Goal: Task Accomplishment & Management: Complete application form

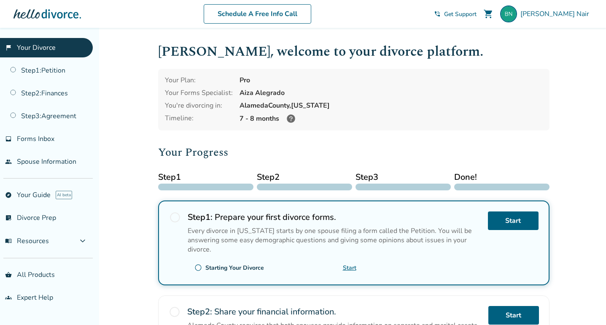
click at [406, 133] on div "[PERSON_NAME] , welcome to your divorce platform. Your Plan: Pro Your Forms Spe…" at bounding box center [354, 291] width 392 height 500
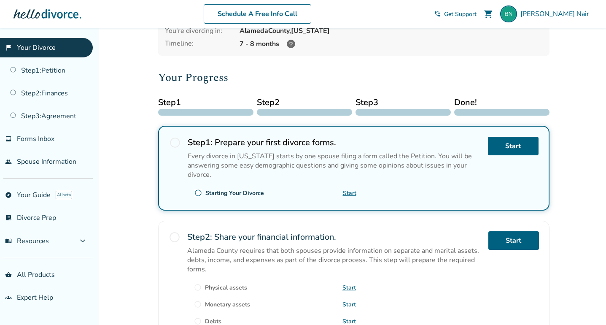
scroll to position [80, 0]
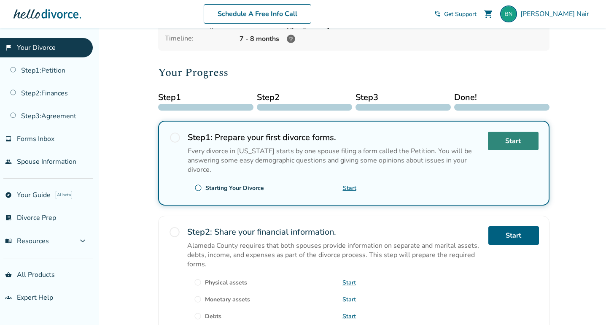
click at [512, 138] on link "Start" at bounding box center [513, 141] width 51 height 19
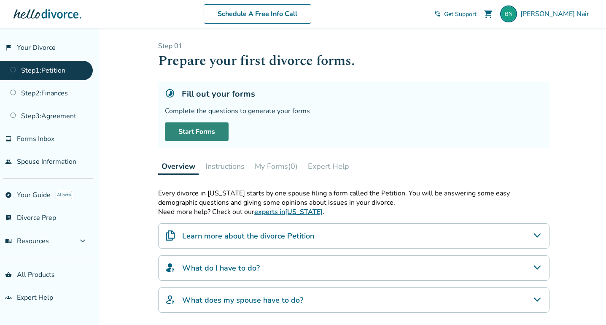
click at [205, 137] on link "Start Forms" at bounding box center [197, 131] width 64 height 19
click at [195, 128] on link "Start Forms" at bounding box center [197, 131] width 64 height 19
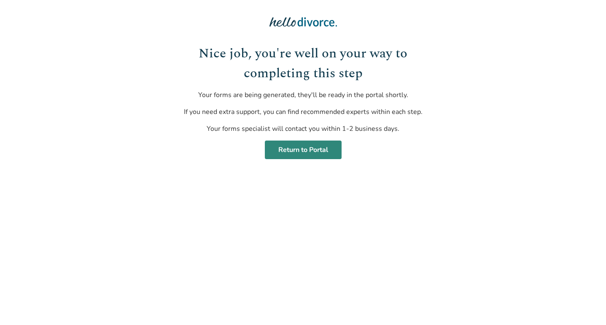
click at [301, 151] on link "Return to Portal" at bounding box center [303, 150] width 77 height 19
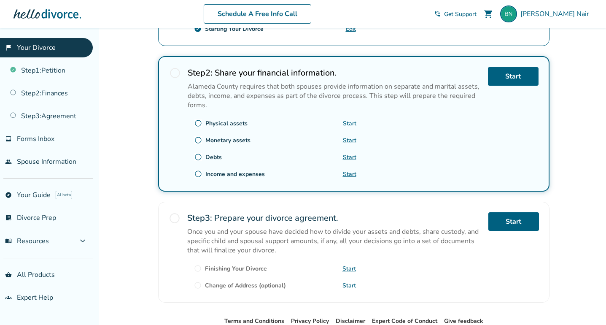
scroll to position [180, 0]
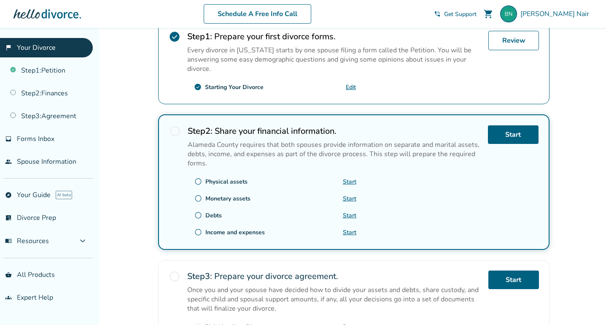
click at [352, 179] on link "Start" at bounding box center [350, 182] width 14 height 8
